Goal: Information Seeking & Learning: Learn about a topic

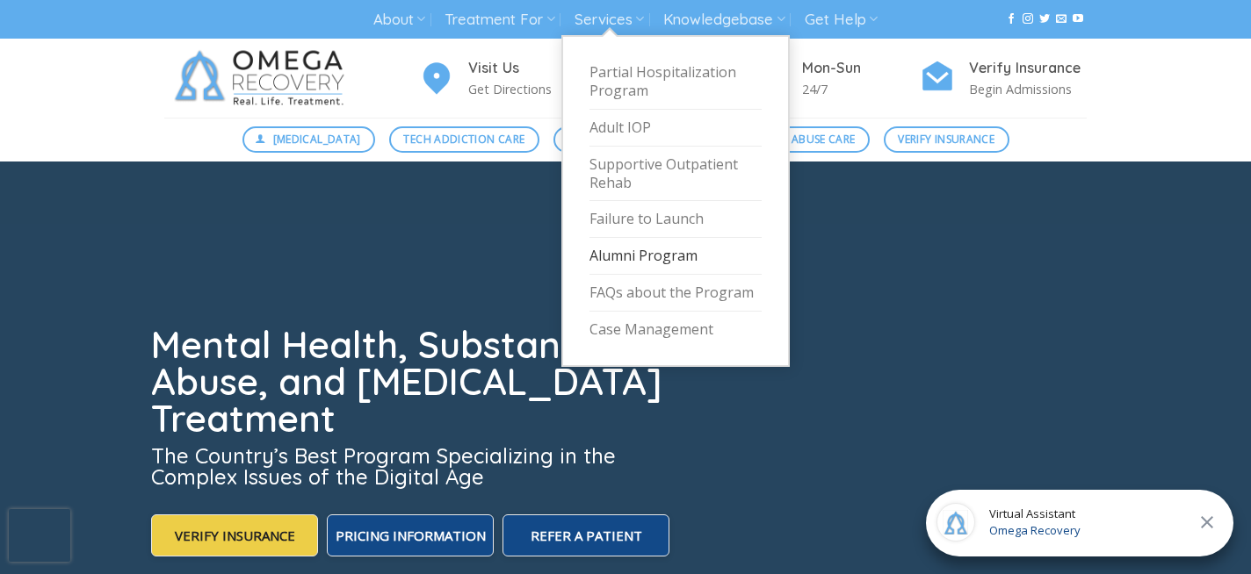
click at [650, 257] on link "Alumni Program" at bounding box center [675, 256] width 172 height 37
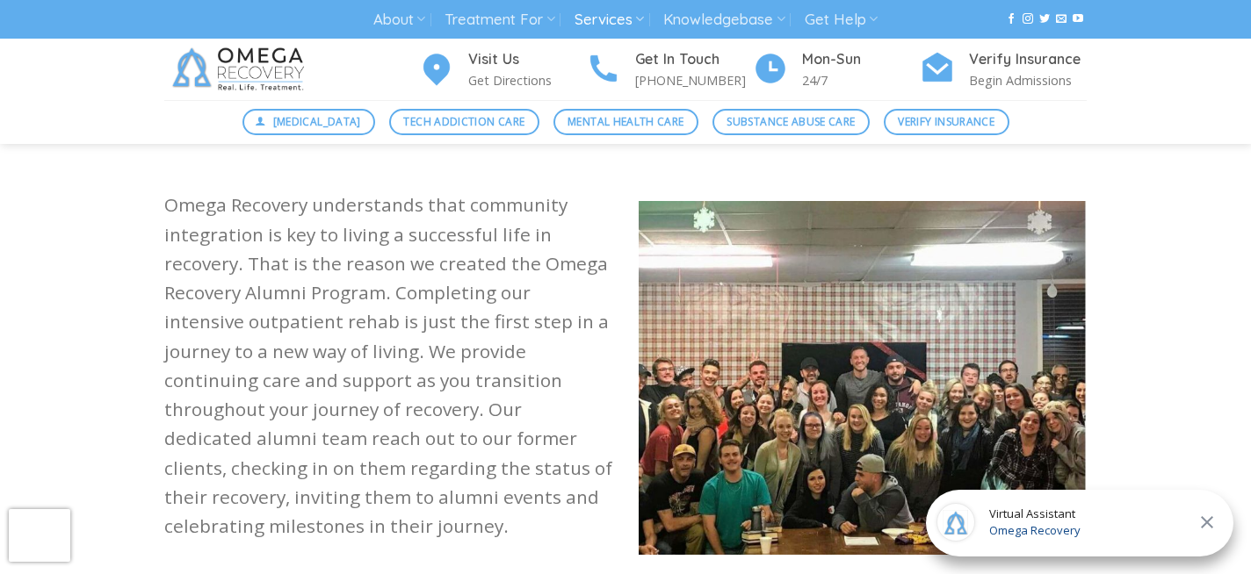
scroll to position [460, 0]
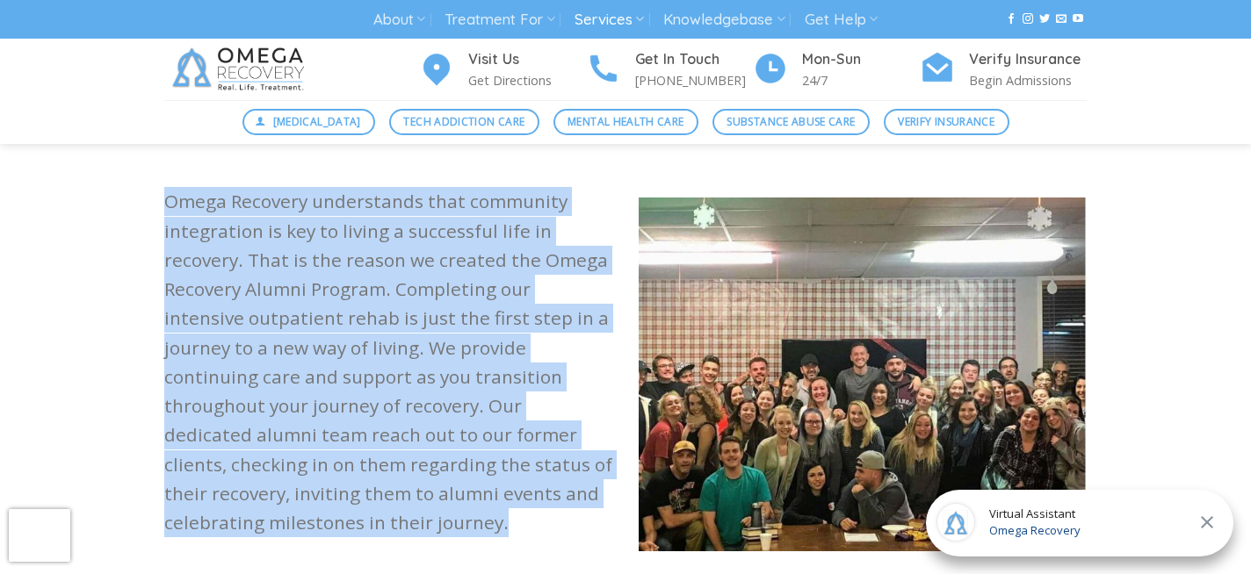
drag, startPoint x: 169, startPoint y: 205, endPoint x: 603, endPoint y: 490, distance: 519.5
click at [603, 490] on p "Omega Recovery understands that community integration is key to living a succes…" at bounding box center [388, 362] width 448 height 350
copy p "Omega Recovery understands that community integration is key to living a succes…"
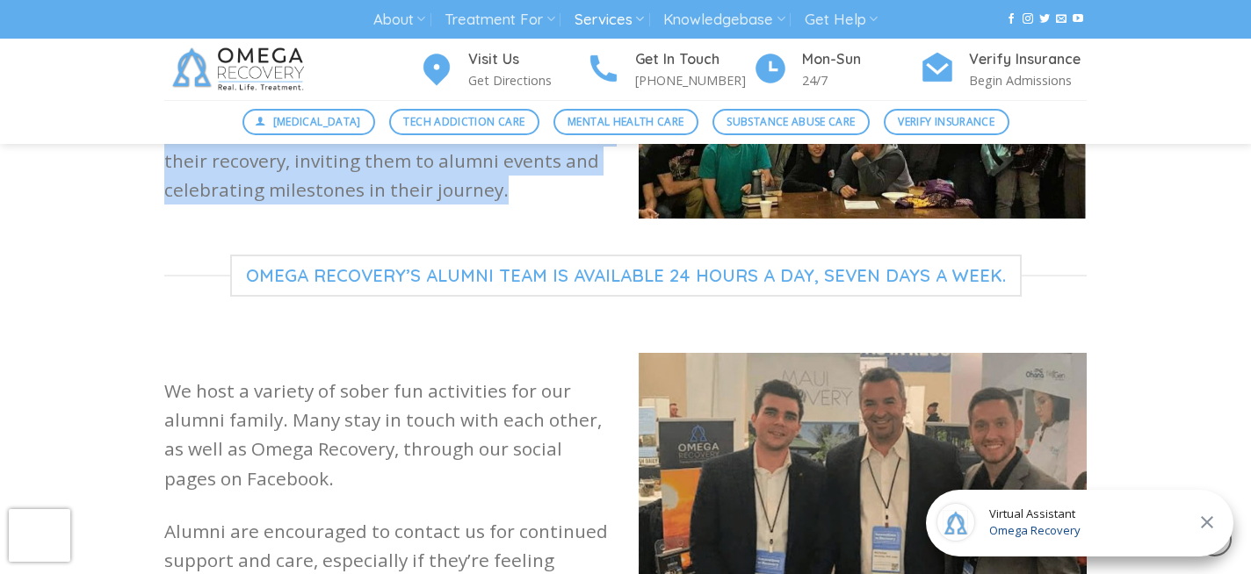
scroll to position [796, 0]
